Goal: Communication & Community: Answer question/provide support

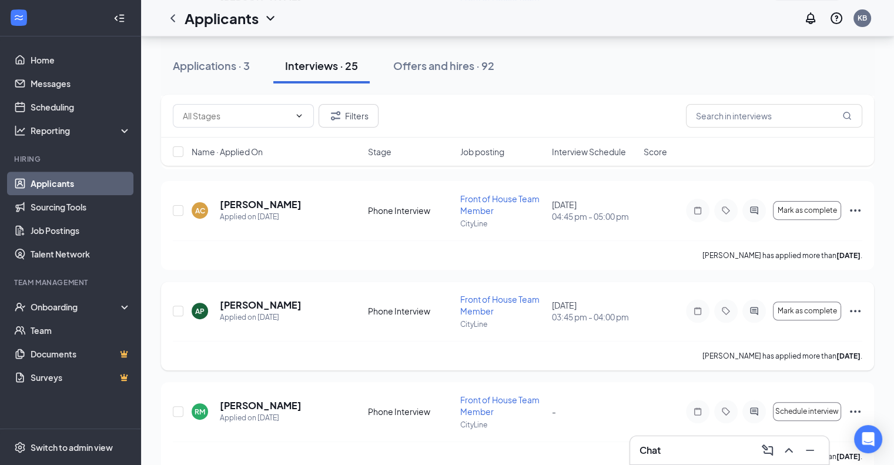
scroll to position [353, 0]
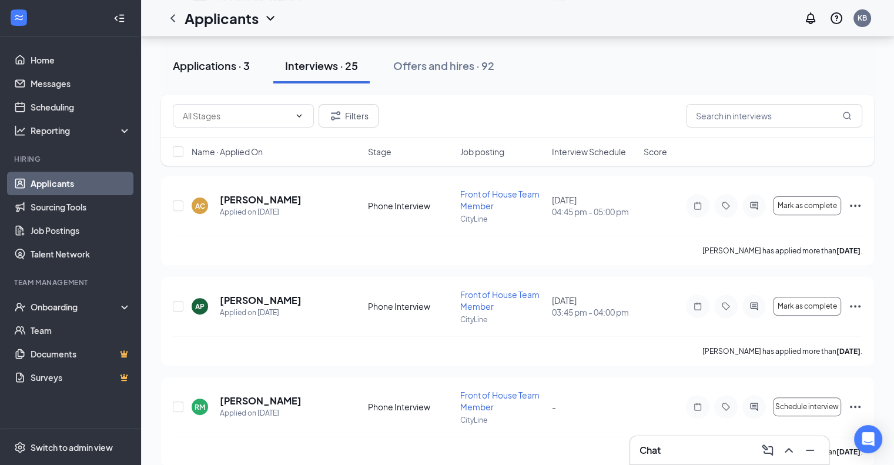
click at [215, 66] on div "Applications · 3" at bounding box center [211, 65] width 77 height 15
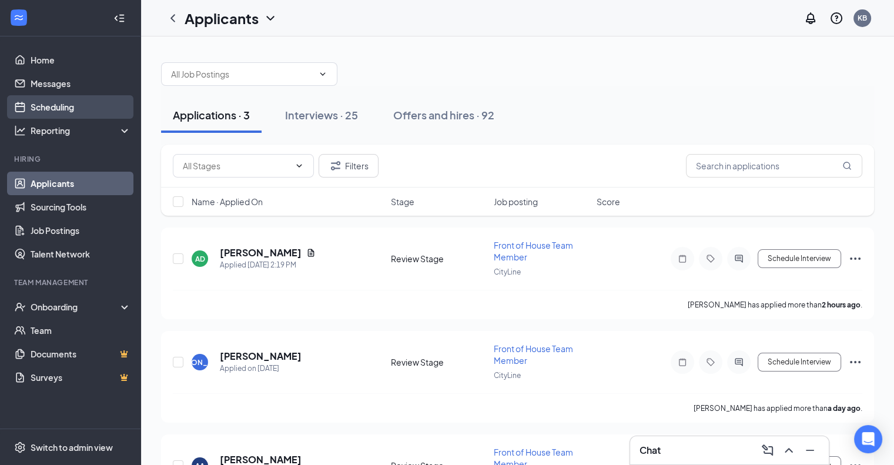
click at [78, 111] on link "Scheduling" at bounding box center [81, 107] width 101 height 24
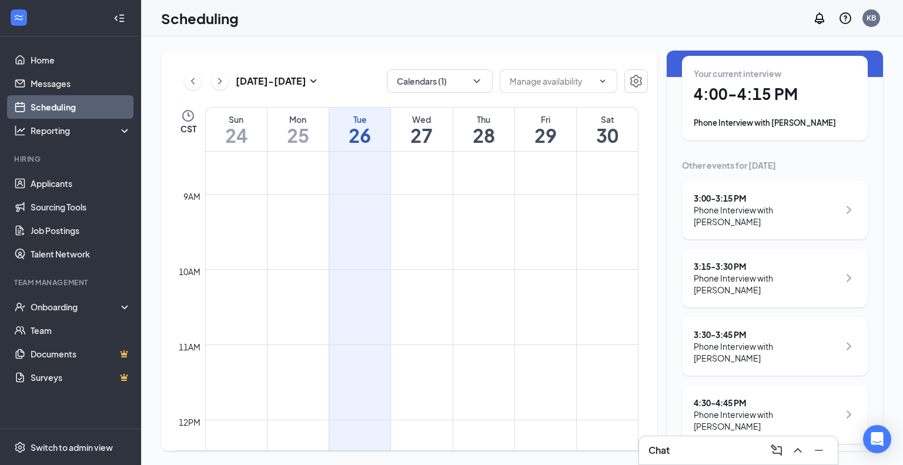
scroll to position [696, 0]
click at [425, 131] on h1 "27" at bounding box center [421, 135] width 61 height 20
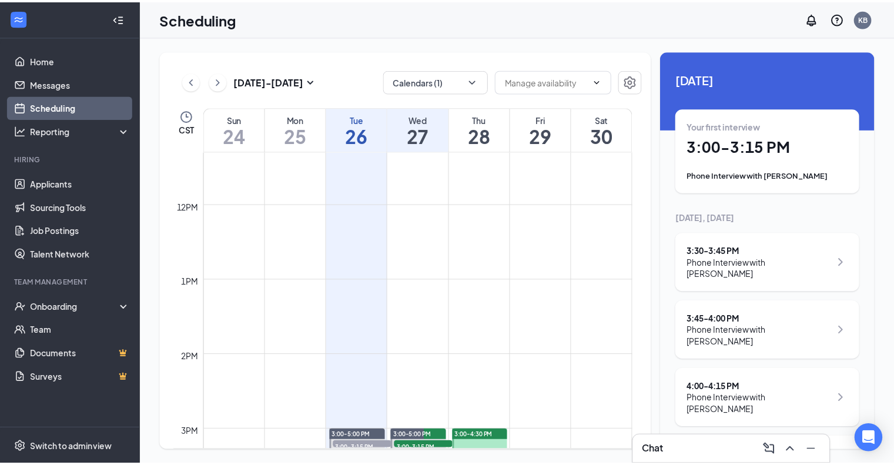
scroll to position [813, 0]
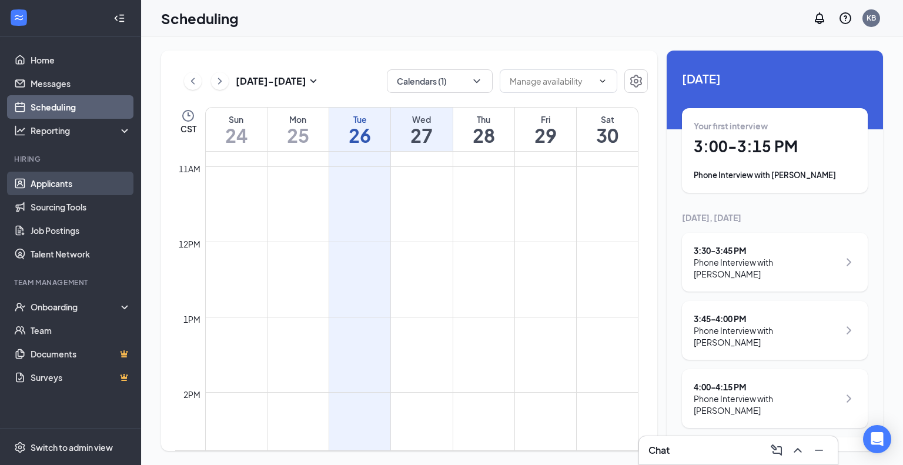
click at [87, 183] on link "Applicants" at bounding box center [81, 184] width 101 height 24
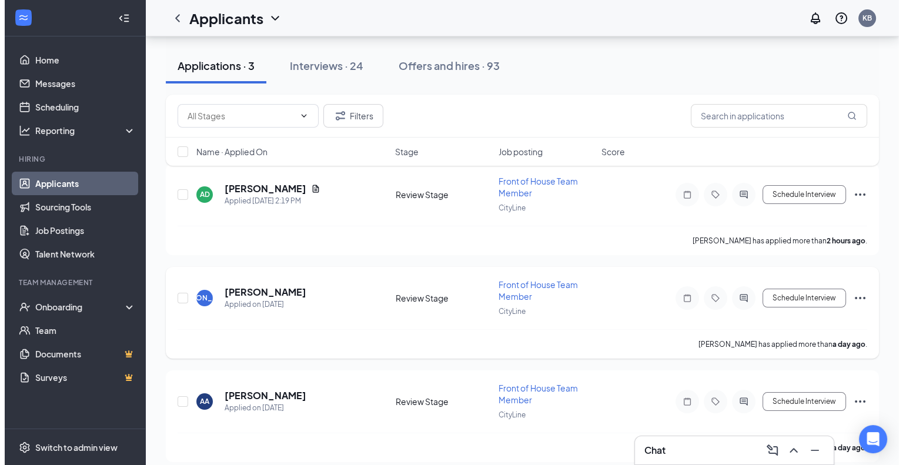
scroll to position [72, 0]
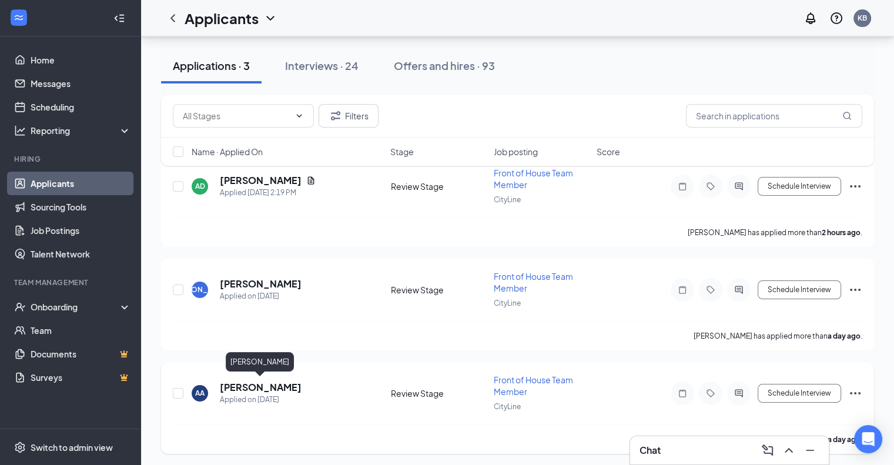
click at [265, 383] on h5 "[PERSON_NAME]" at bounding box center [261, 387] width 82 height 13
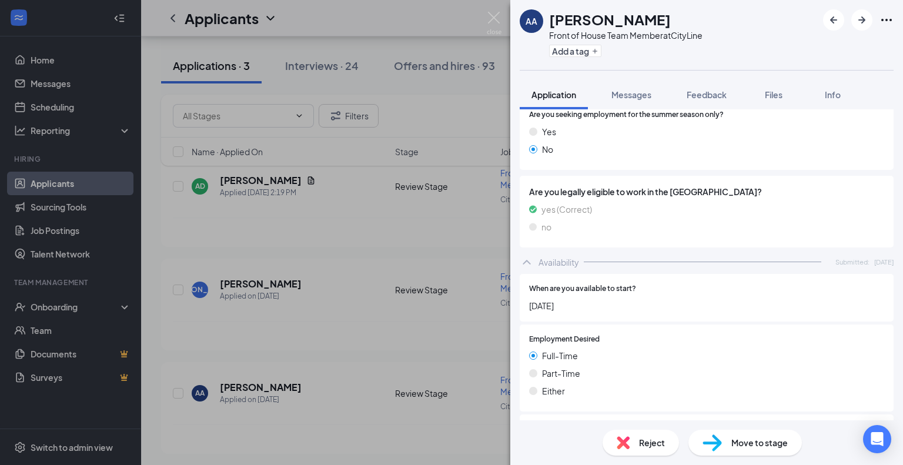
scroll to position [355, 0]
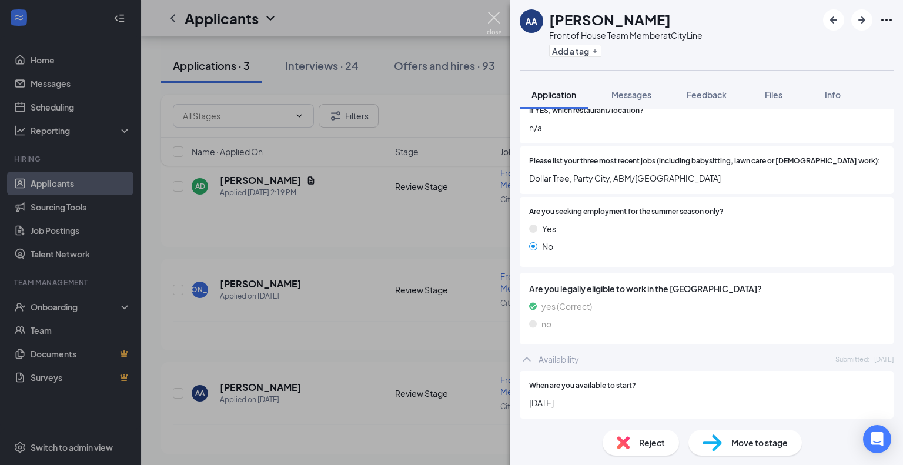
click at [497, 15] on img at bounding box center [494, 23] width 15 height 23
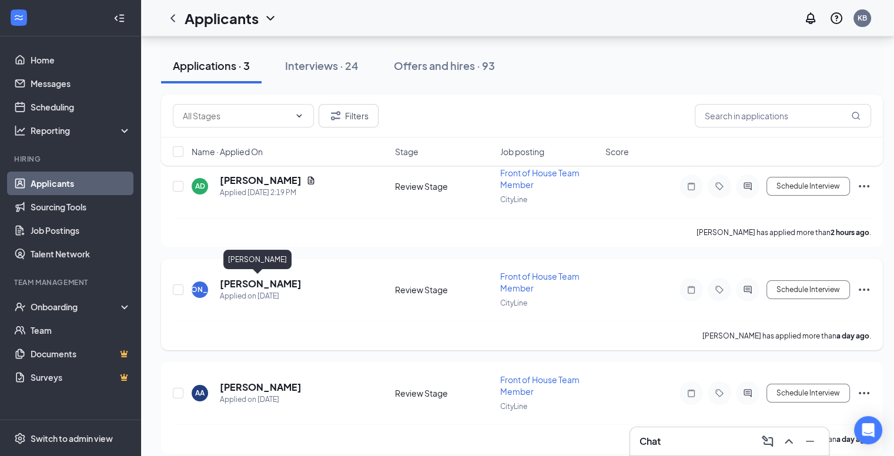
click at [254, 284] on h5 "[PERSON_NAME]" at bounding box center [261, 284] width 82 height 13
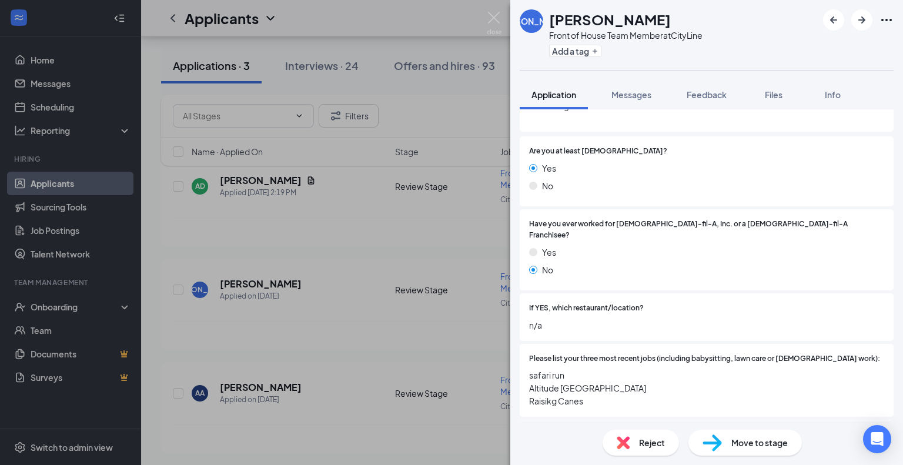
scroll to position [205, 0]
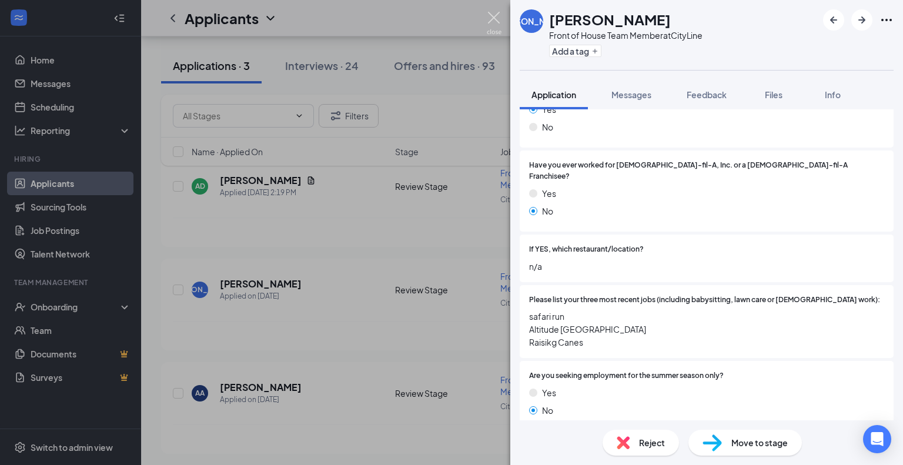
click at [493, 16] on img at bounding box center [494, 23] width 15 height 23
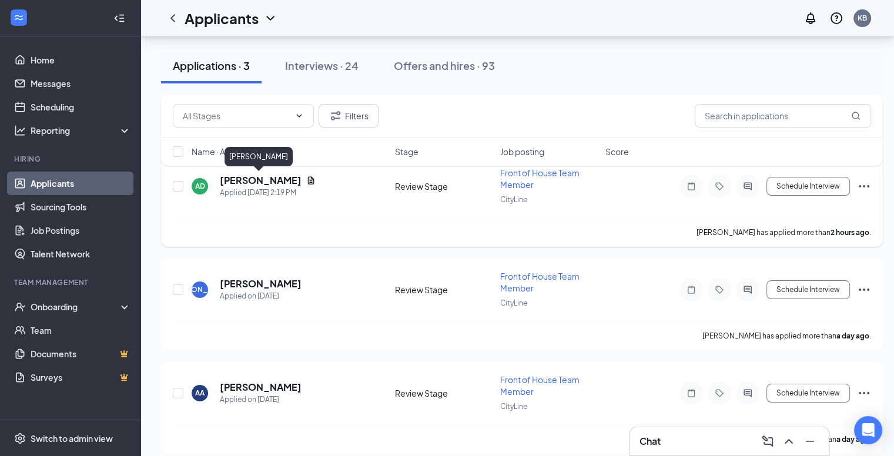
click at [263, 184] on h5 "[PERSON_NAME]" at bounding box center [261, 180] width 82 height 13
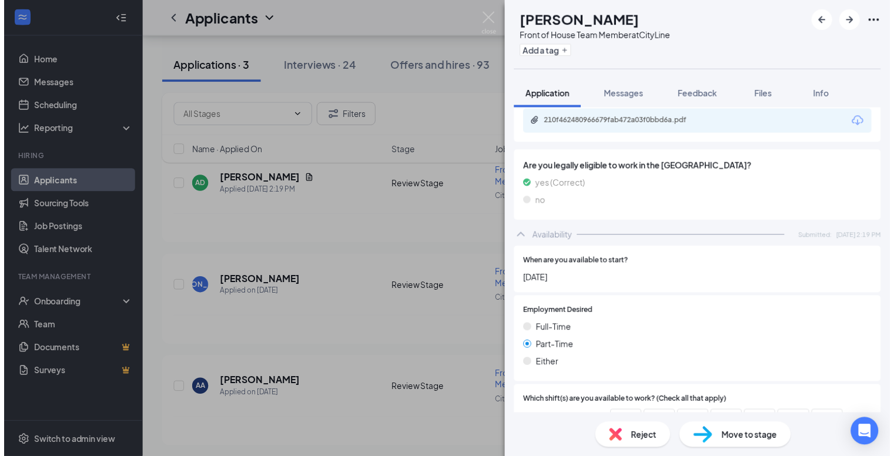
scroll to position [470, 0]
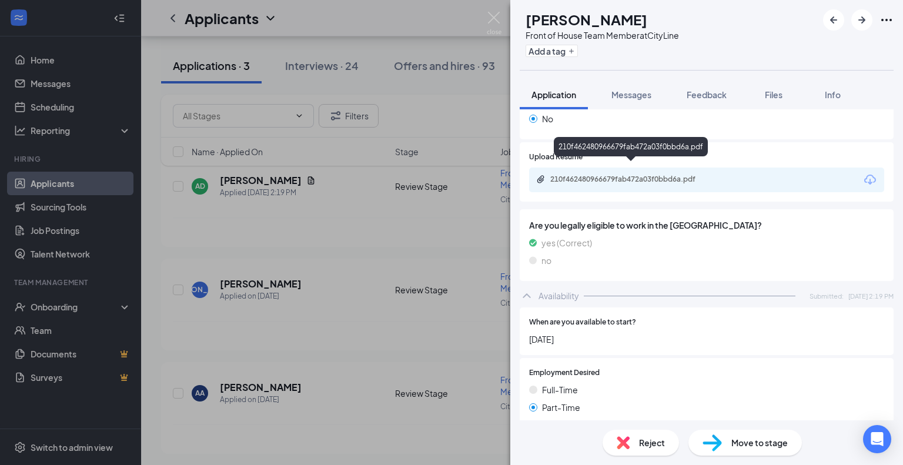
click at [633, 175] on div "210f462480966679fab472a03f0bbd6a.pdf" at bounding box center [632, 179] width 165 height 9
click at [495, 15] on img at bounding box center [494, 23] width 15 height 23
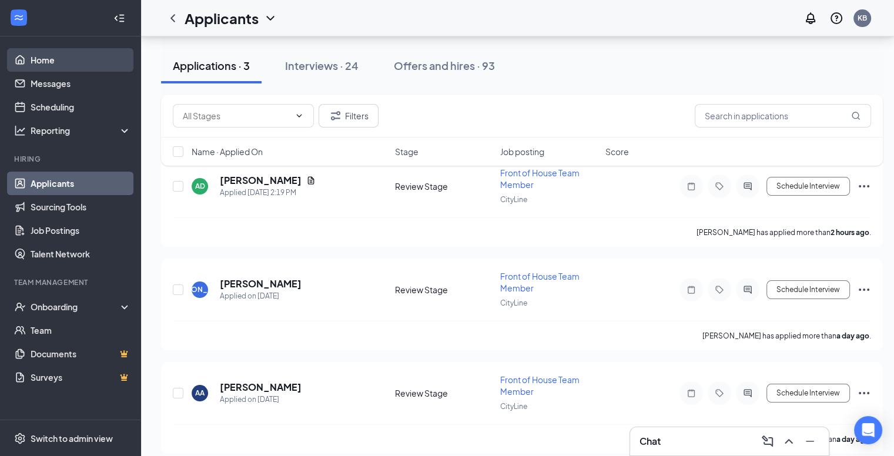
click at [42, 56] on link "Home" at bounding box center [81, 60] width 101 height 24
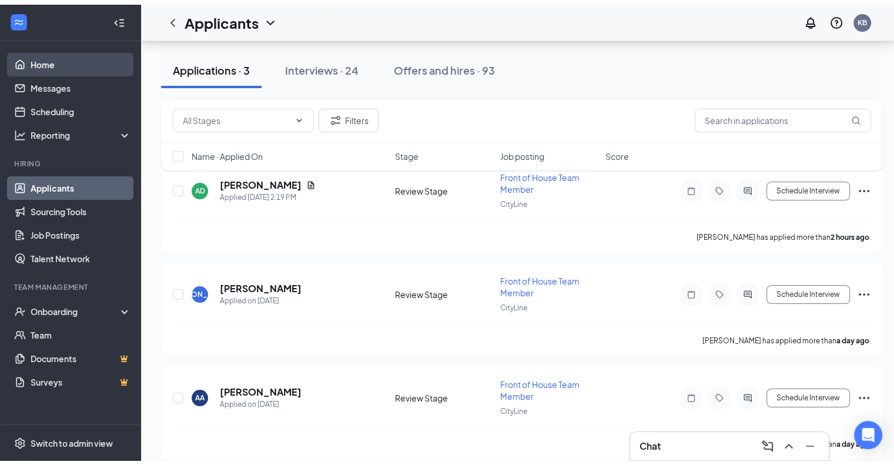
scroll to position [25, 0]
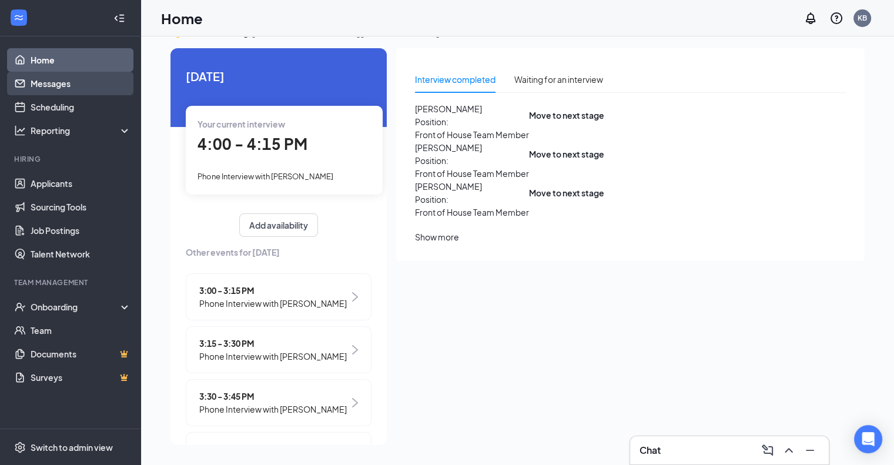
click at [59, 89] on link "Messages" at bounding box center [81, 84] width 101 height 24
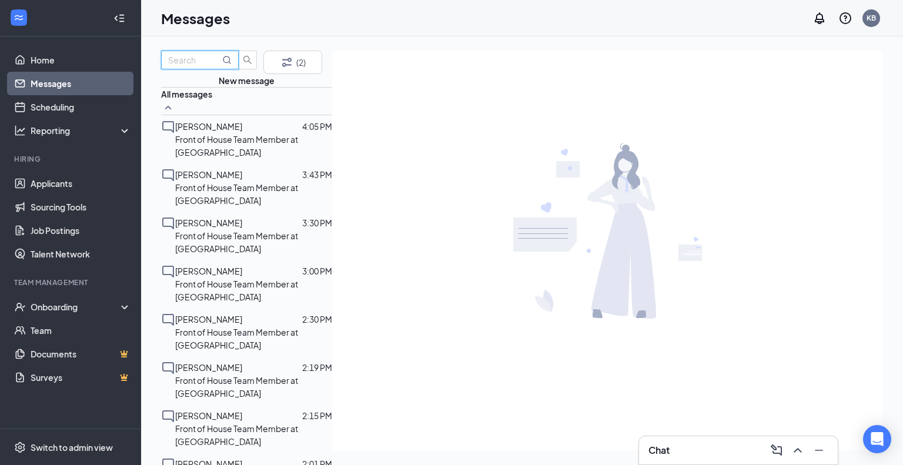
click at [209, 66] on input "text" at bounding box center [194, 60] width 52 height 13
type input "[PERSON_NAME]"
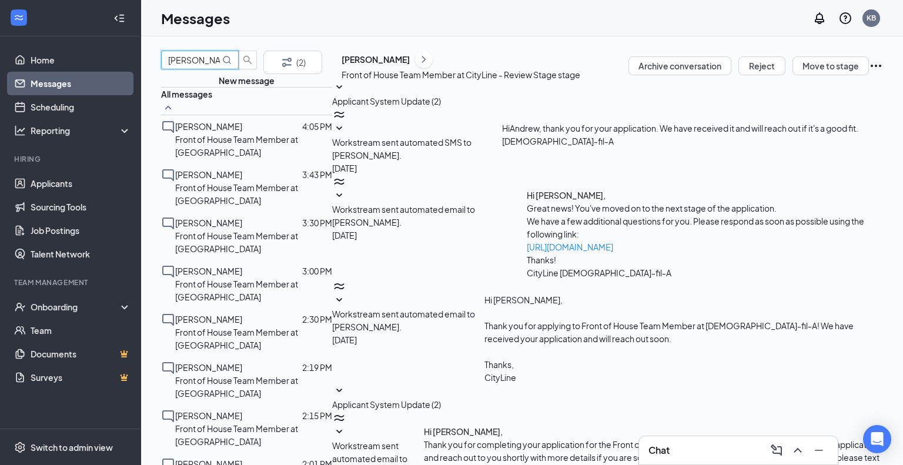
drag, startPoint x: 221, startPoint y: 77, endPoint x: 168, endPoint y: 78, distance: 52.9
click at [41, 58] on link "Home" at bounding box center [81, 60] width 101 height 24
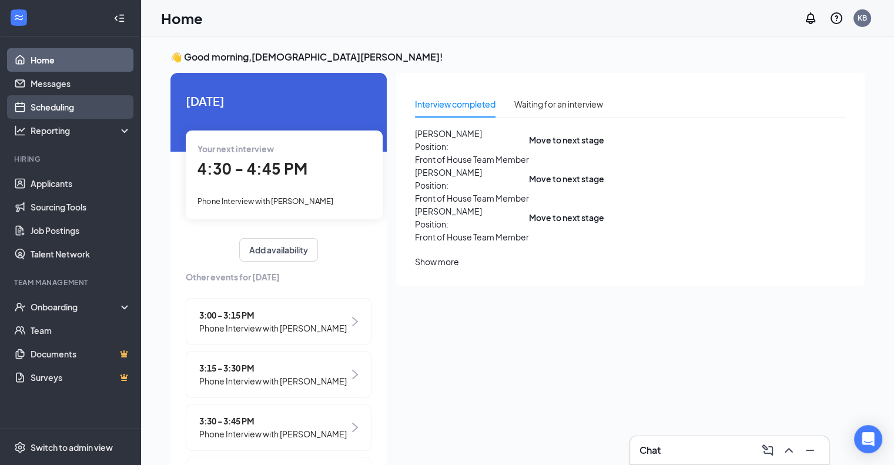
click at [45, 106] on link "Scheduling" at bounding box center [81, 107] width 101 height 24
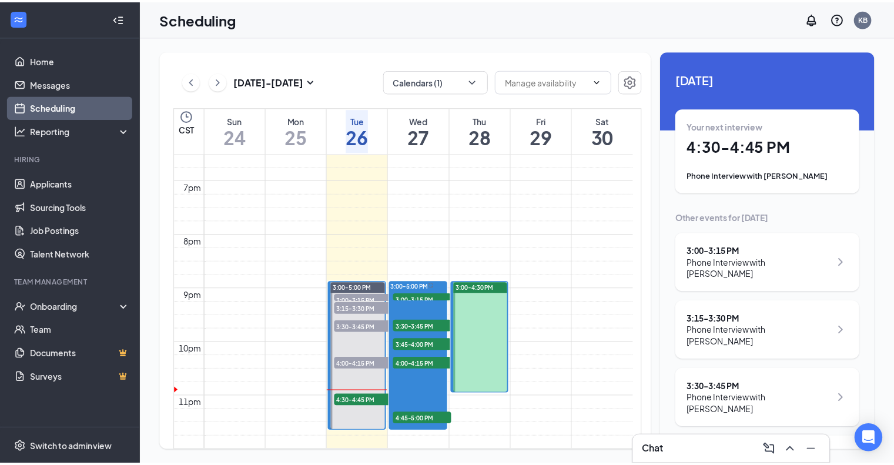
scroll to position [1107, 0]
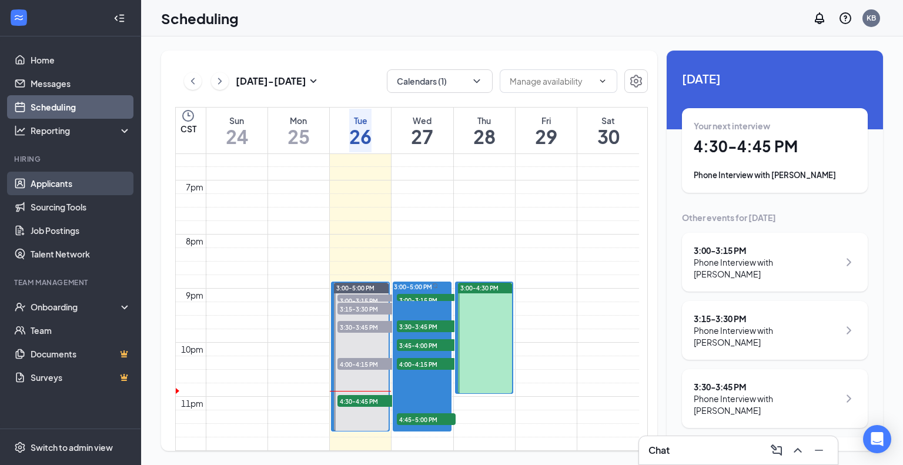
click at [74, 186] on link "Applicants" at bounding box center [81, 184] width 101 height 24
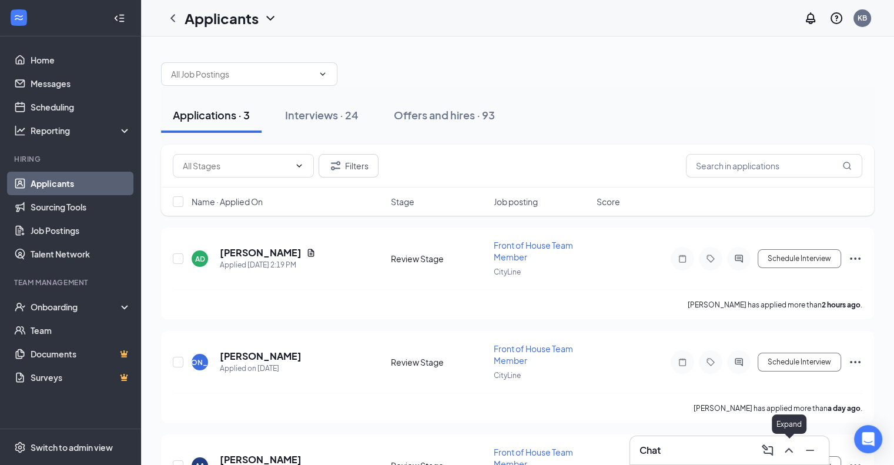
click at [785, 452] on icon "ChevronUp" at bounding box center [789, 450] width 8 height 5
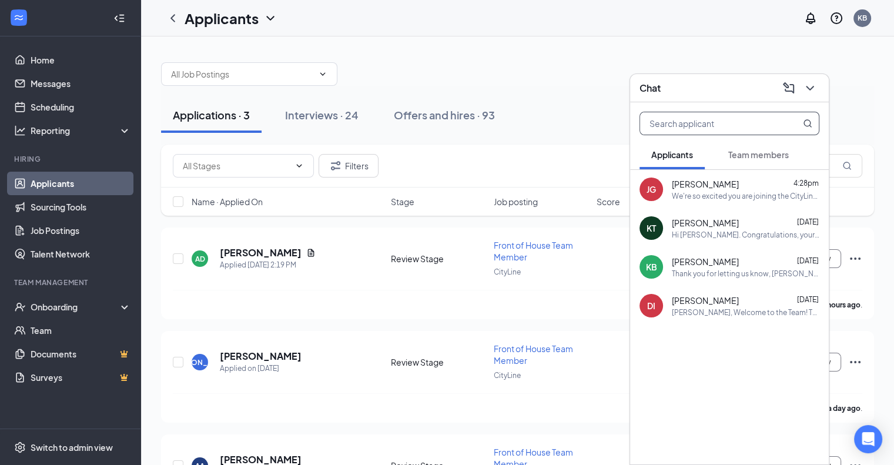
click at [673, 123] on input "text" at bounding box center [709, 123] width 139 height 22
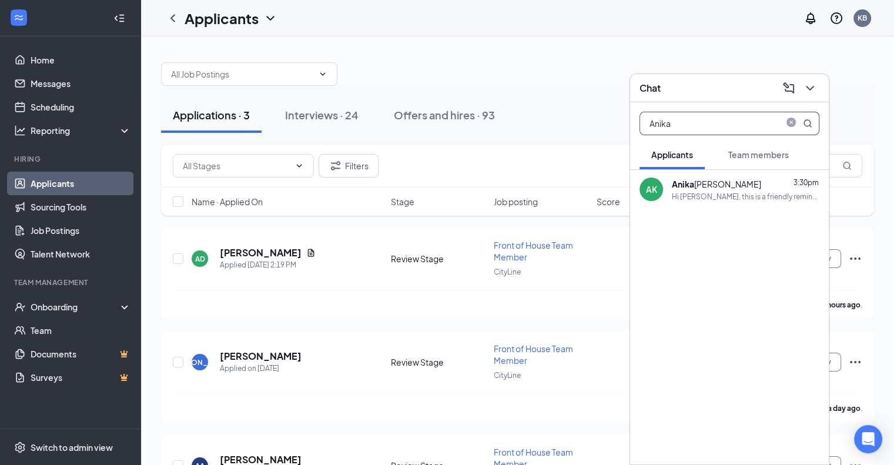
type input "Anika"
click at [699, 183] on div "[PERSON_NAME]" at bounding box center [716, 184] width 89 height 13
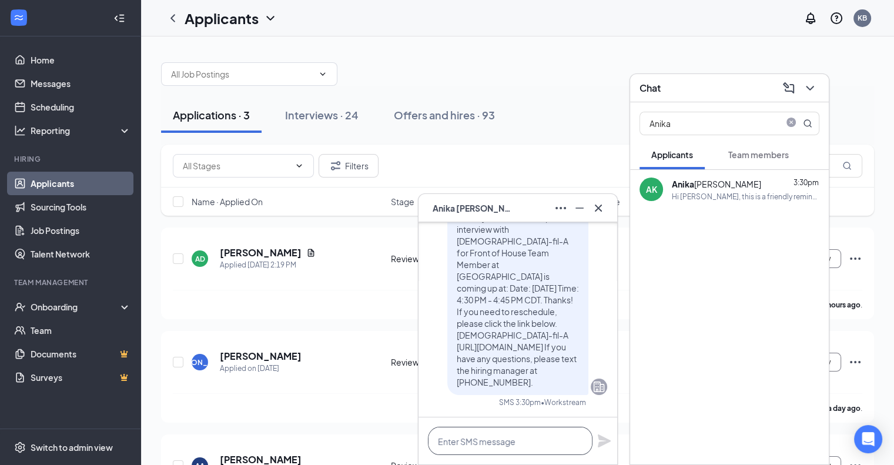
click at [523, 442] on textarea at bounding box center [510, 441] width 165 height 28
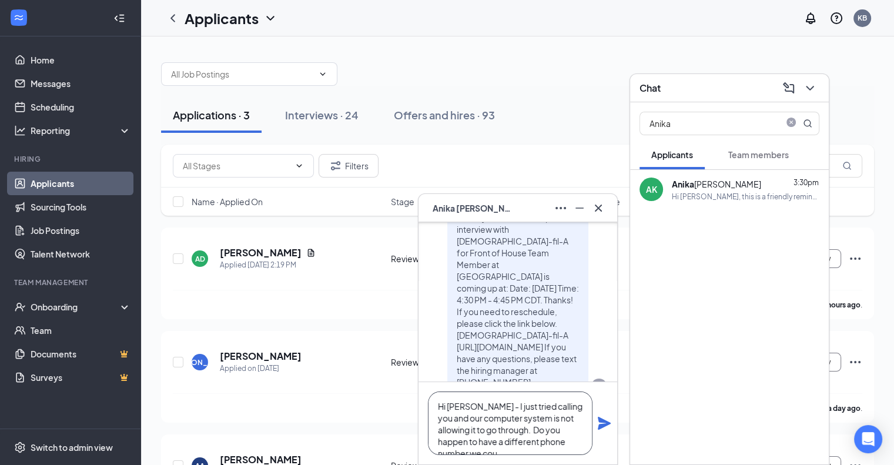
scroll to position [12, 0]
type textarea "Hi [PERSON_NAME] - I just tried calling you and our computer system is not allo…"
drag, startPoint x: 487, startPoint y: 445, endPoint x: 437, endPoint y: 397, distance: 69.0
click at [437, 397] on textarea "Hi [PERSON_NAME] - I just tried calling you and our computer system is not allo…" at bounding box center [510, 424] width 165 height 64
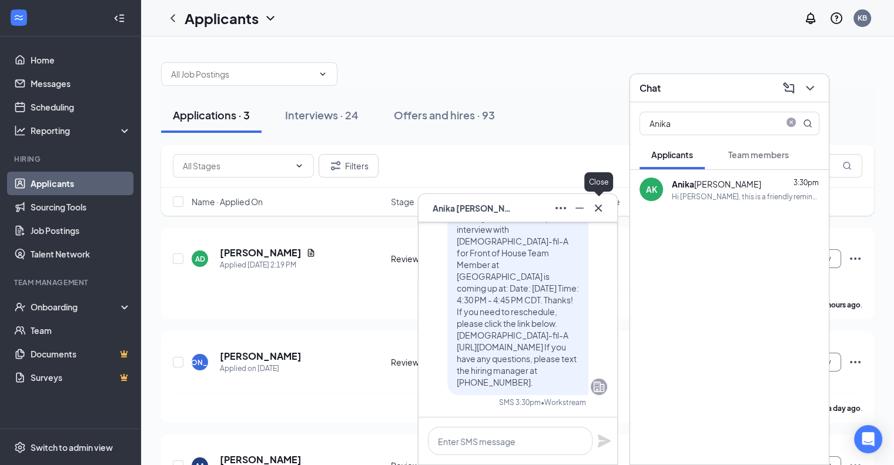
click at [600, 208] on icon "Cross" at bounding box center [599, 208] width 14 height 14
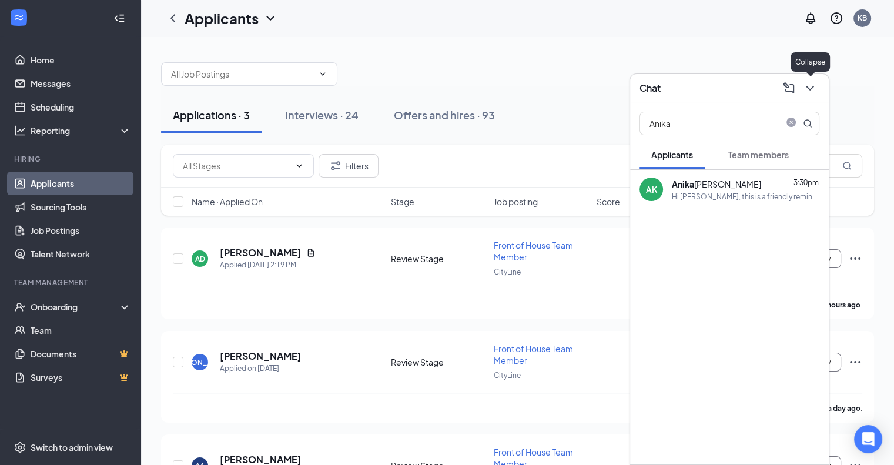
click at [811, 89] on icon "ChevronDown" at bounding box center [810, 88] width 14 height 14
